Goal: Task Accomplishment & Management: Manage account settings

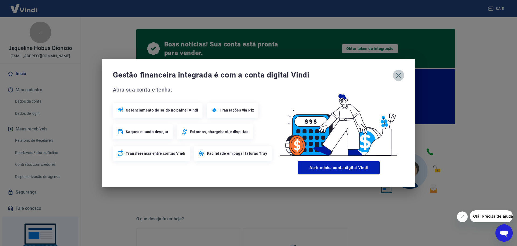
click at [400, 74] on icon "button" at bounding box center [399, 75] width 9 height 9
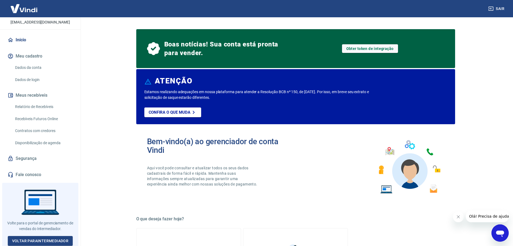
scroll to position [27, 0]
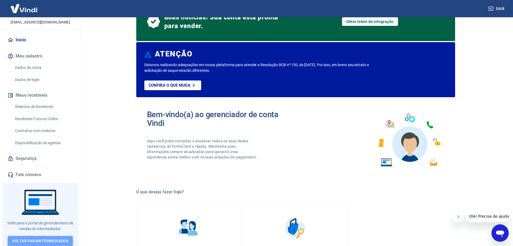
click at [34, 240] on link "Voltar para Intermediador" at bounding box center [40, 241] width 65 height 10
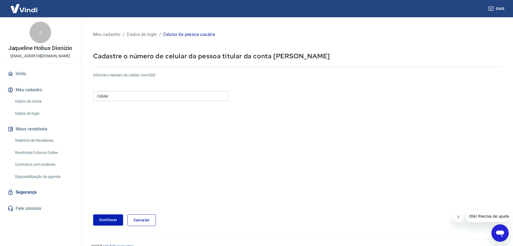
click at [116, 95] on input "Celular" at bounding box center [161, 96] width 136 height 10
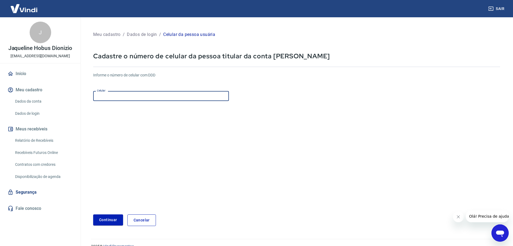
type input "(47) 98816-9663"
click at [105, 218] on button "Continuar" at bounding box center [108, 219] width 30 height 11
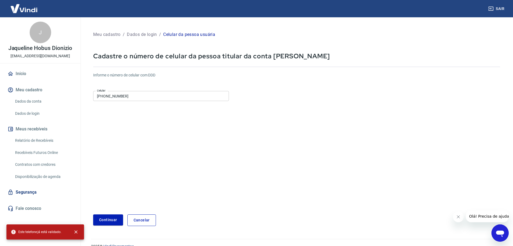
click at [138, 97] on input "(47) 98816-9663" at bounding box center [161, 96] width 136 height 10
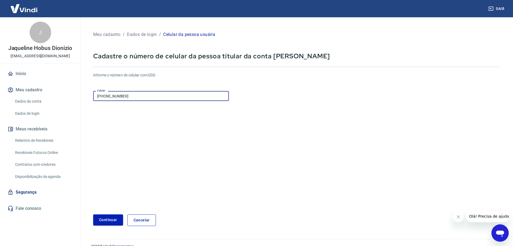
click at [112, 218] on button "Continuar" at bounding box center [108, 219] width 30 height 11
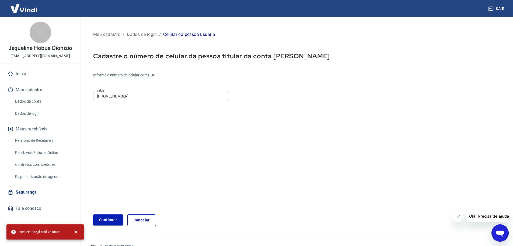
click at [19, 75] on link "Início" at bounding box center [40, 74] width 68 height 12
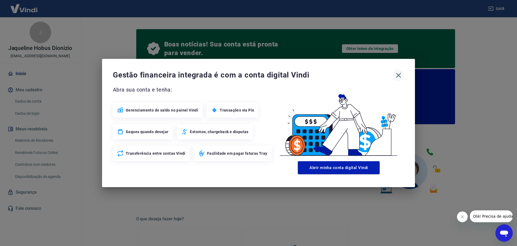
click at [398, 74] on icon "button" at bounding box center [398, 75] width 5 height 5
